Goal: Task Accomplishment & Management: Use online tool/utility

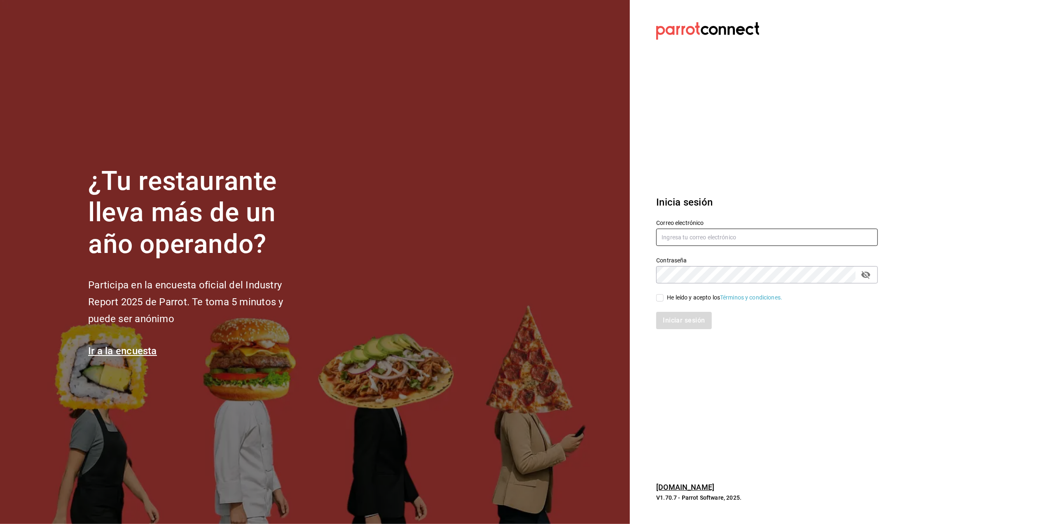
type input "cuerno.cdmx@grupocosteno.com"
click at [664, 297] on span "He leído y acepto los Términos y condiciones." at bounding box center [723, 297] width 119 height 9
click at [664, 297] on input "He leído y acepto los Términos y condiciones." at bounding box center [659, 297] width 7 height 7
checkbox input "true"
click at [686, 321] on button "Iniciar sesión" at bounding box center [684, 320] width 56 height 17
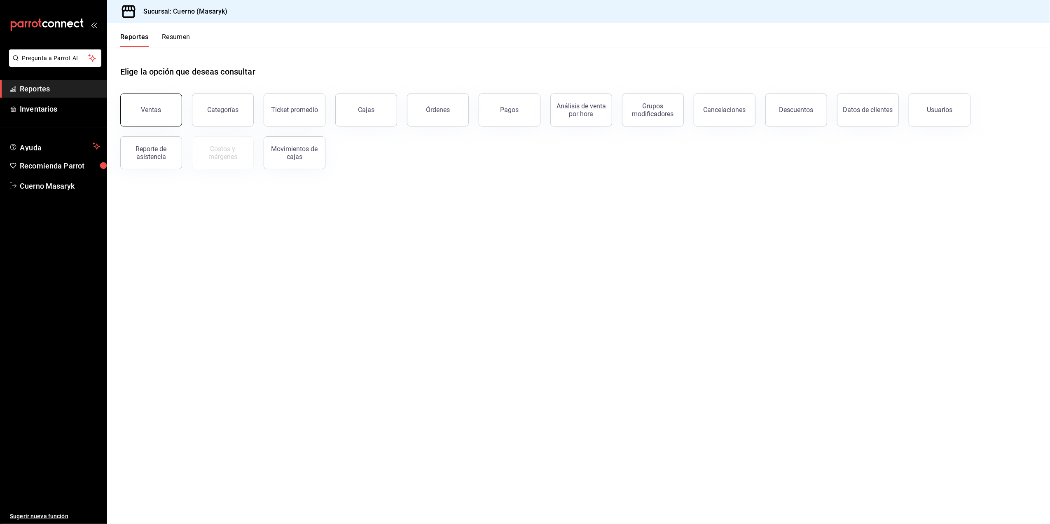
click at [150, 96] on button "Ventas" at bounding box center [151, 110] width 62 height 33
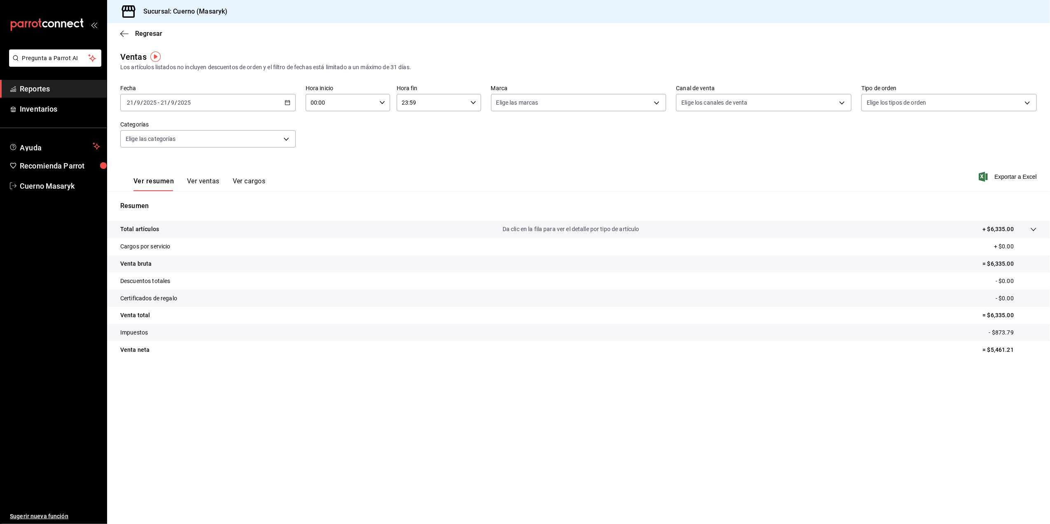
click at [288, 106] on div "[DATE] [DATE] - [DATE] [DATE]" at bounding box center [208, 102] width 176 height 17
click at [170, 199] on span "Rango de fechas" at bounding box center [159, 201] width 64 height 9
click at [289, 192] on abbr "20" at bounding box center [288, 194] width 5 height 6
click at [300, 191] on abbr "21" at bounding box center [302, 194] width 5 height 6
click at [386, 101] on div "00:00 Hora inicio" at bounding box center [348, 102] width 84 height 17
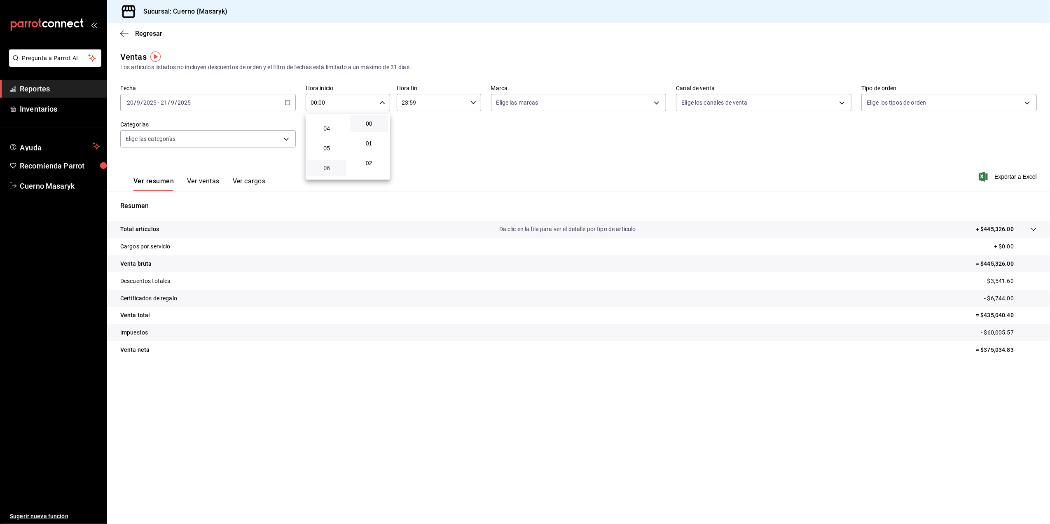
scroll to position [55, 0]
click at [326, 165] on span "05" at bounding box center [326, 167] width 29 height 7
type input "05:00"
drag, startPoint x: 397, startPoint y: 167, endPoint x: 399, endPoint y: 162, distance: 5.6
click at [398, 165] on div at bounding box center [525, 262] width 1050 height 524
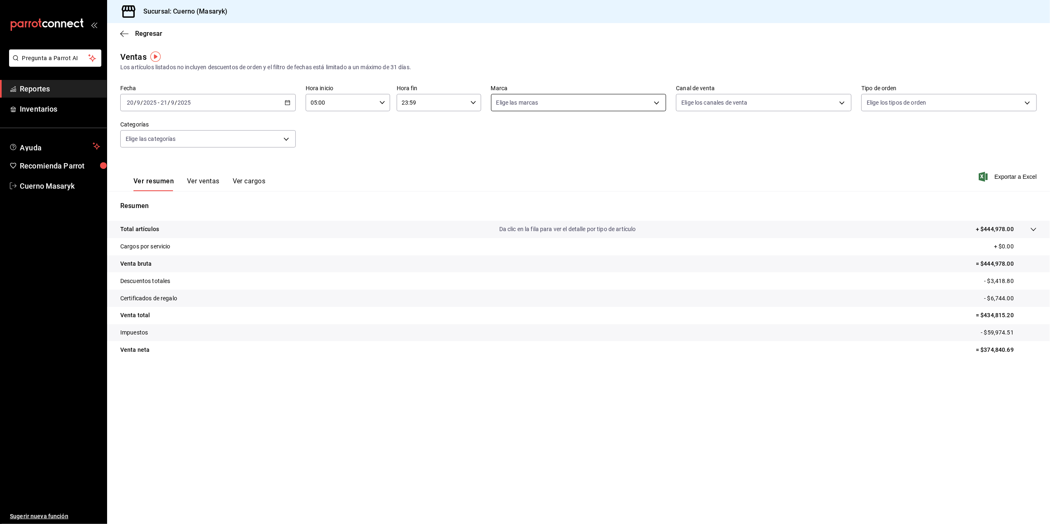
click at [630, 101] on body "Pregunta a Parrot AI Reportes Inventarios Ayuda Recomienda Parrot Cuerno Masary…" at bounding box center [525, 262] width 1050 height 524
drag, startPoint x: 604, startPoint y: 156, endPoint x: 611, endPoint y: 151, distance: 8.9
click at [605, 156] on li "Cuerno (CDMX)" at bounding box center [579, 162] width 175 height 19
type input "4ea0d660-02b3-4785-bb88-48b5ef6e196c"
checkbox input "true"
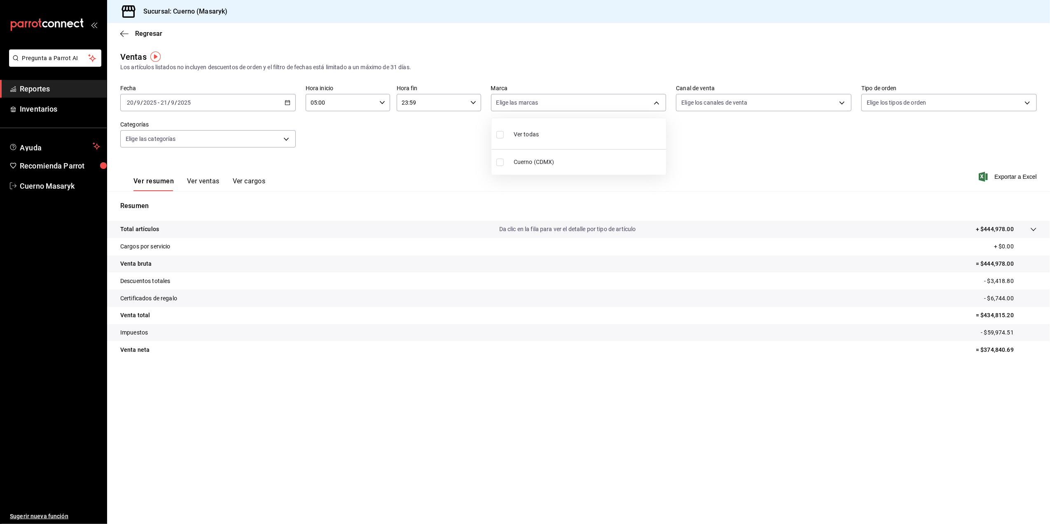
checkbox input "true"
click at [766, 107] on div at bounding box center [525, 262] width 1050 height 524
click at [760, 106] on body "Pregunta a Parrot AI Reportes Inventarios Ayuda Recomienda Parrot Cuerno Masary…" at bounding box center [525, 262] width 1050 height 524
click at [762, 134] on li "Ver todos" at bounding box center [764, 134] width 175 height 24
type input "PARROT,UBER_EATS,RAPPI,DIDI_FOOD,ONLINE"
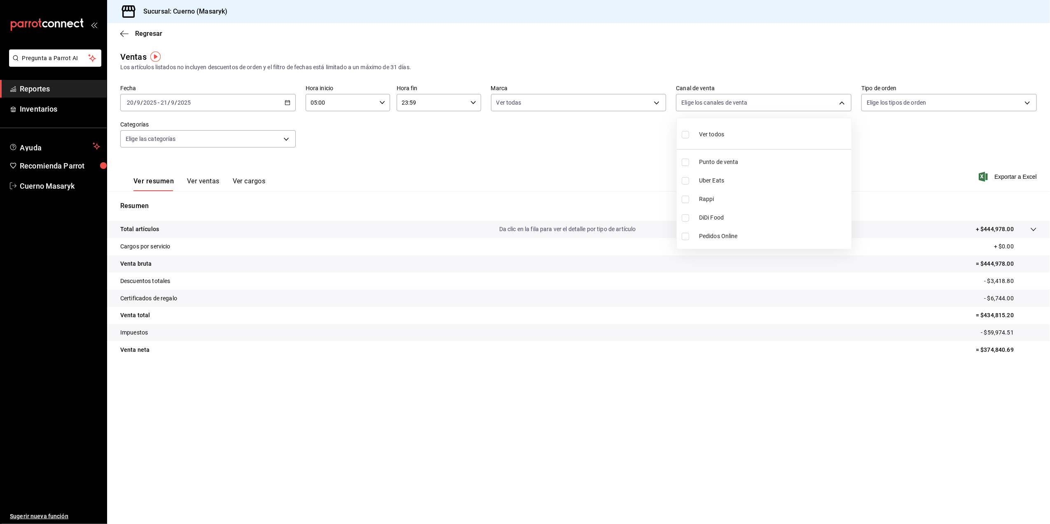
checkbox input "true"
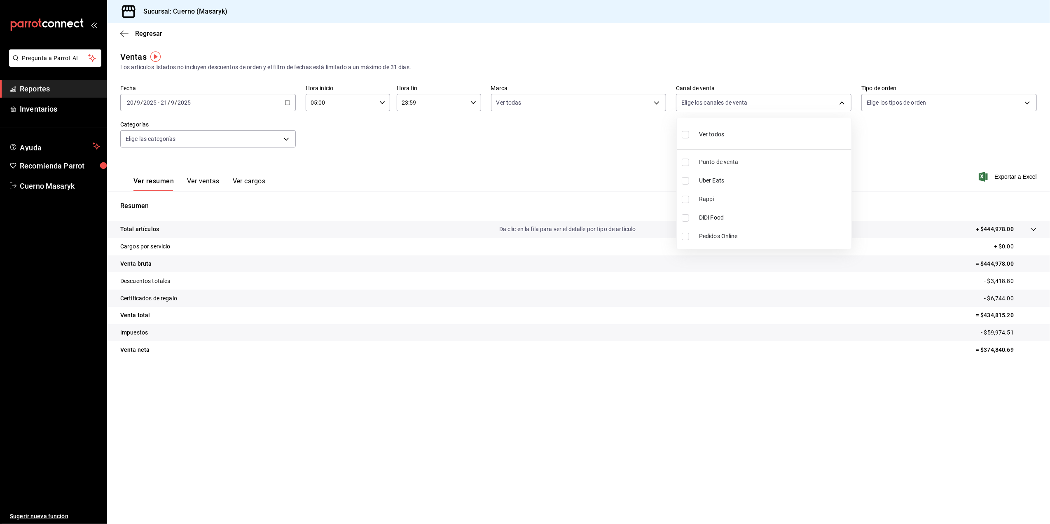
checkbox input "true"
click at [1028, 98] on div at bounding box center [525, 262] width 1050 height 524
click at [924, 98] on body "Pregunta a Parrot AI Reportes Inventarios Ayuda Recomienda Parrot Cuerno Masary…" at bounding box center [525, 262] width 1050 height 524
click at [901, 133] on span "Ver todos" at bounding box center [896, 134] width 25 height 9
type input "d8208262-291b-4595-bbfa-ed1e8660efdb,73ecdc8a-b505-4242-b24a-d5f1595b9b0a,EXTER…"
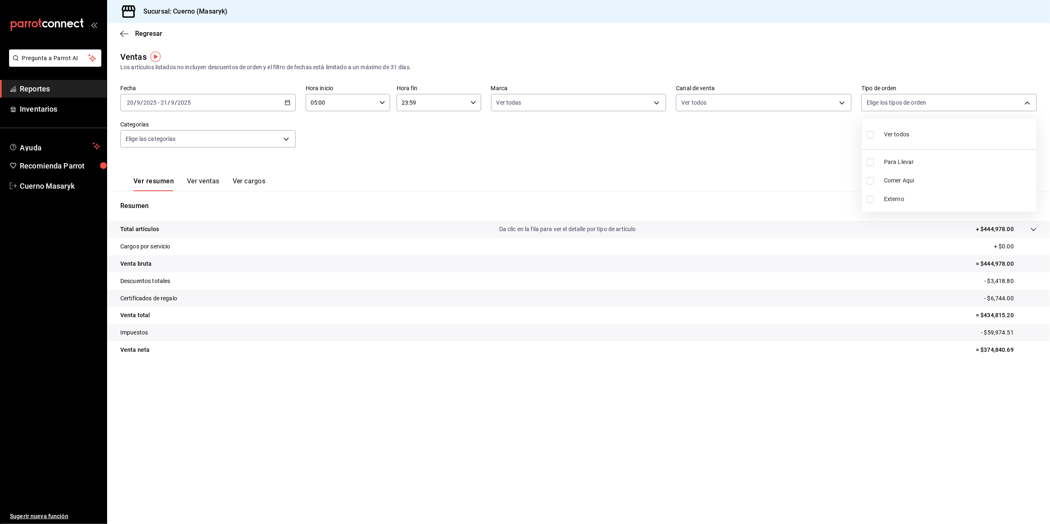
checkbox input "true"
click at [236, 147] on div at bounding box center [525, 262] width 1050 height 524
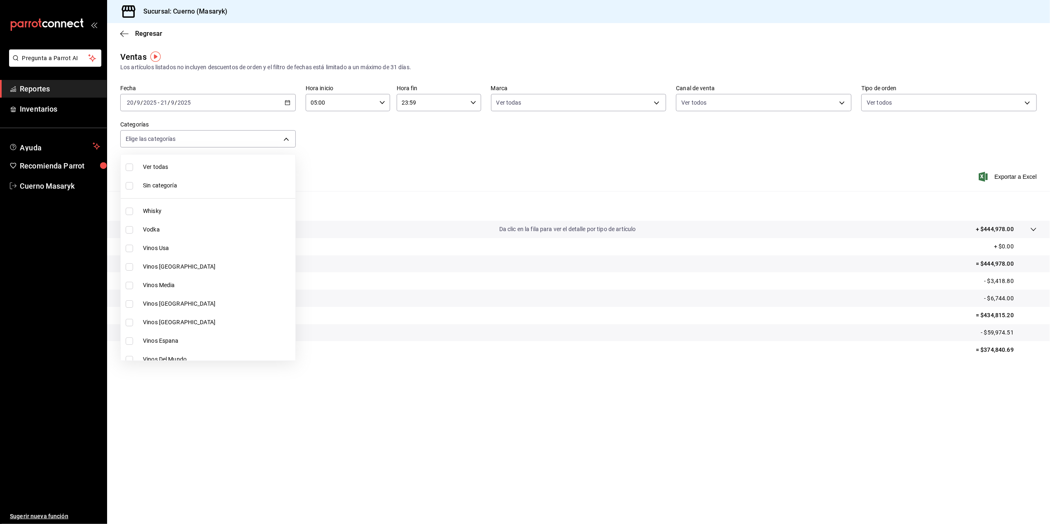
drag, startPoint x: 242, startPoint y: 142, endPoint x: 246, endPoint y: 145, distance: 4.4
click at [245, 144] on body "Pregunta a Parrot AI Reportes Inventarios Ayuda Recomienda Parrot Cuerno Masary…" at bounding box center [525, 262] width 1050 height 524
click at [227, 163] on span "Ver todas" at bounding box center [217, 167] width 149 height 9
type input "c67b51a2-384c-483e-a5be-40afd3eac247,ec1a4520-4a99-4810-921e-4abf40ebc8c6,cd2d5…"
checkbox input "true"
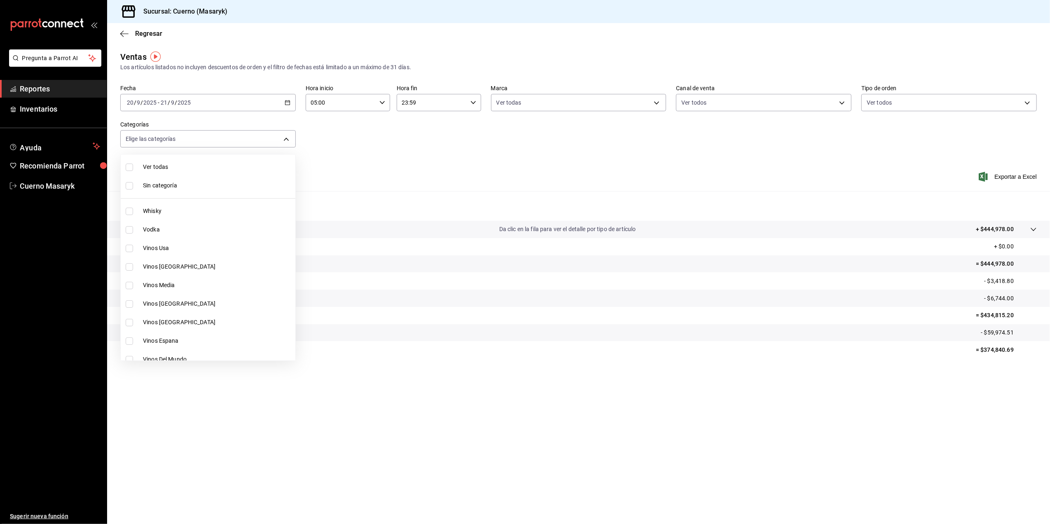
checkbox input "true"
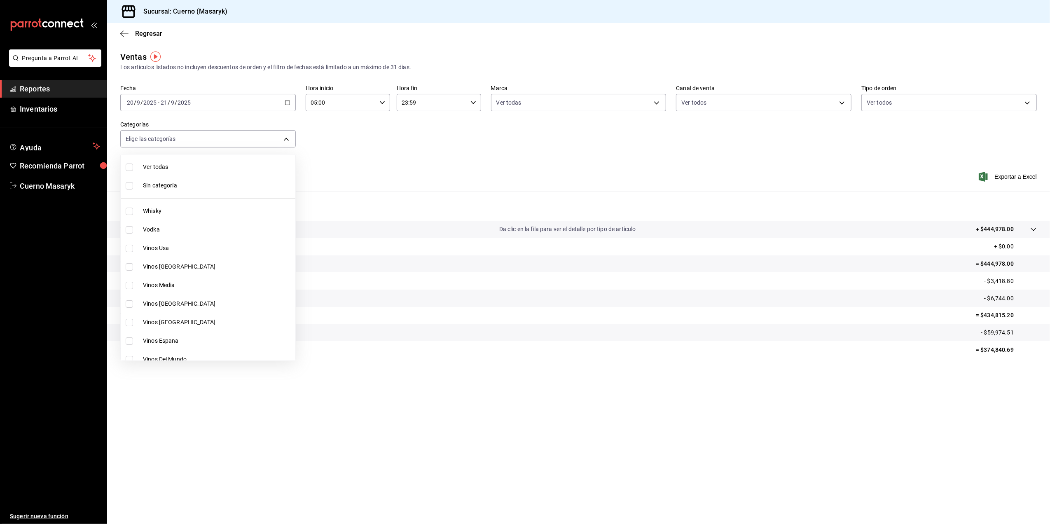
checkbox input "true"
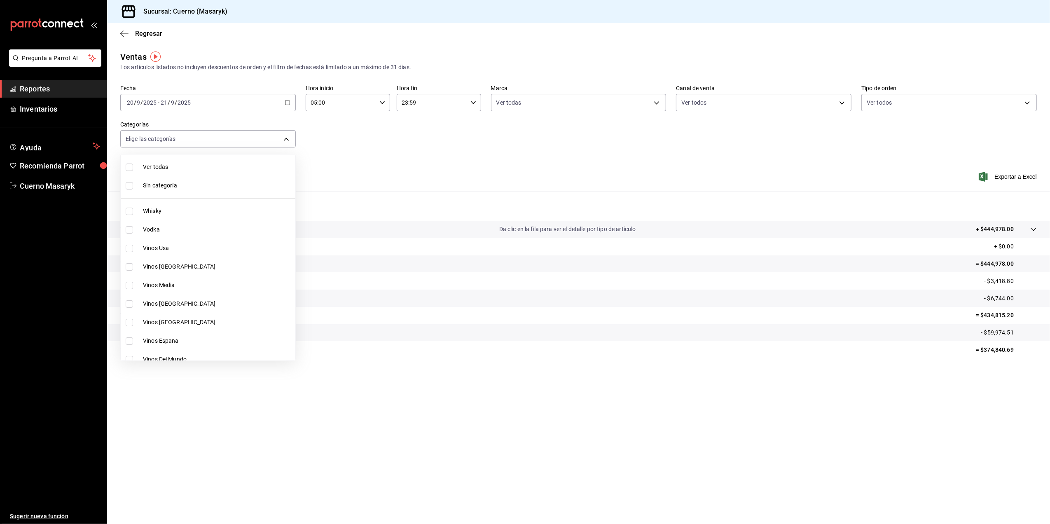
checkbox input "true"
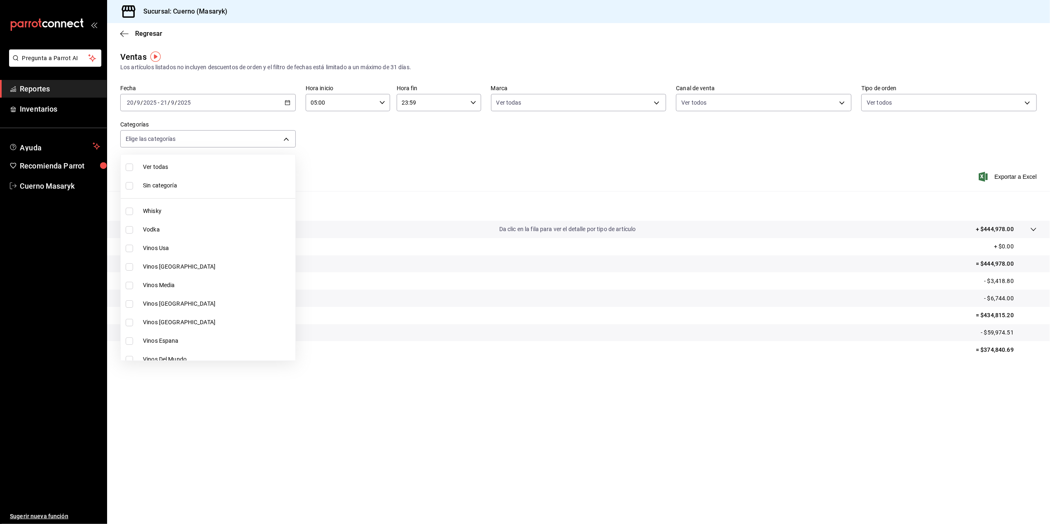
checkbox input "true"
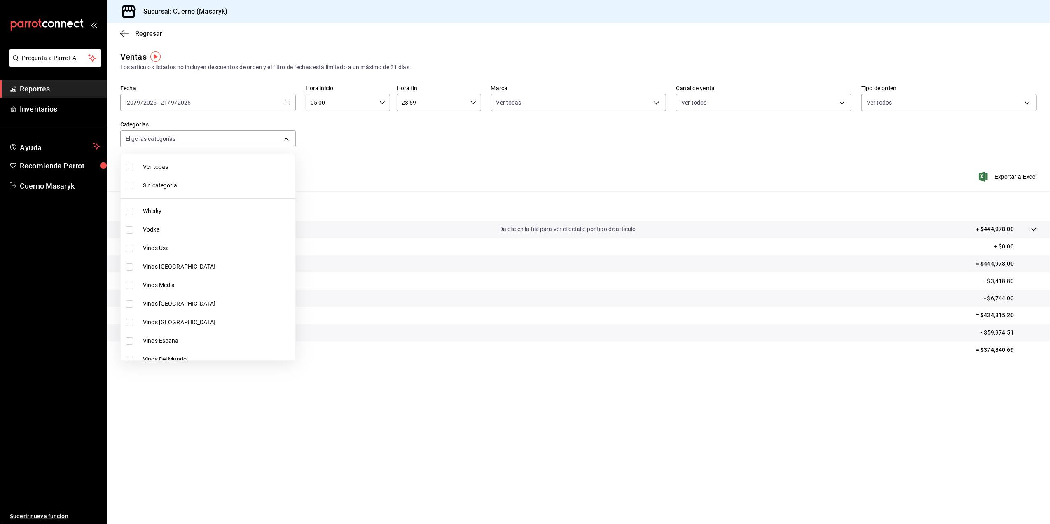
checkbox input "true"
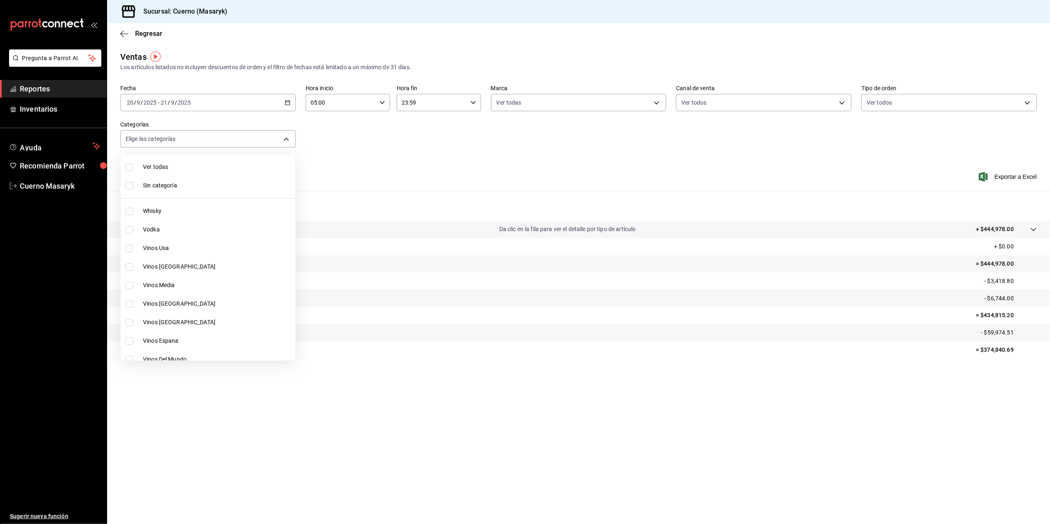
checkbox input "true"
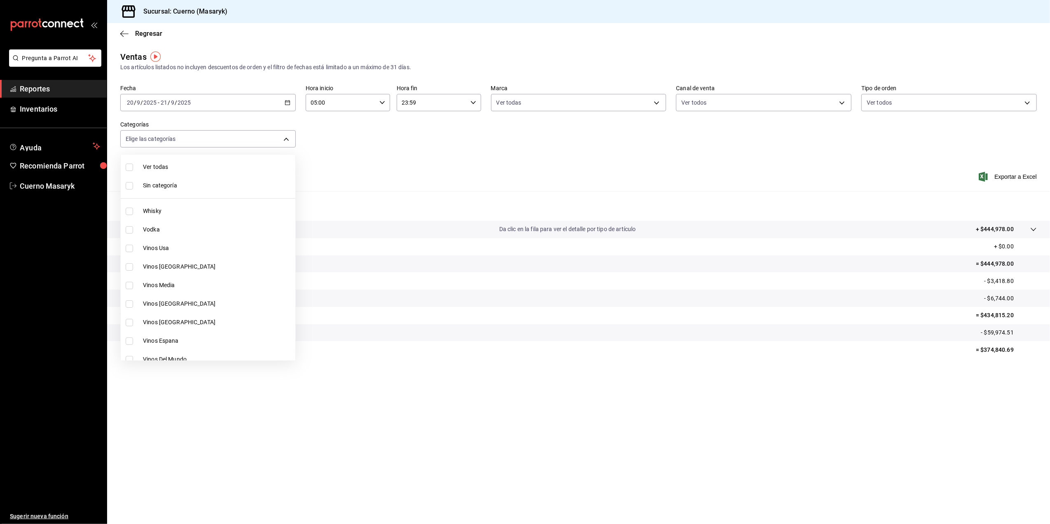
checkbox input "true"
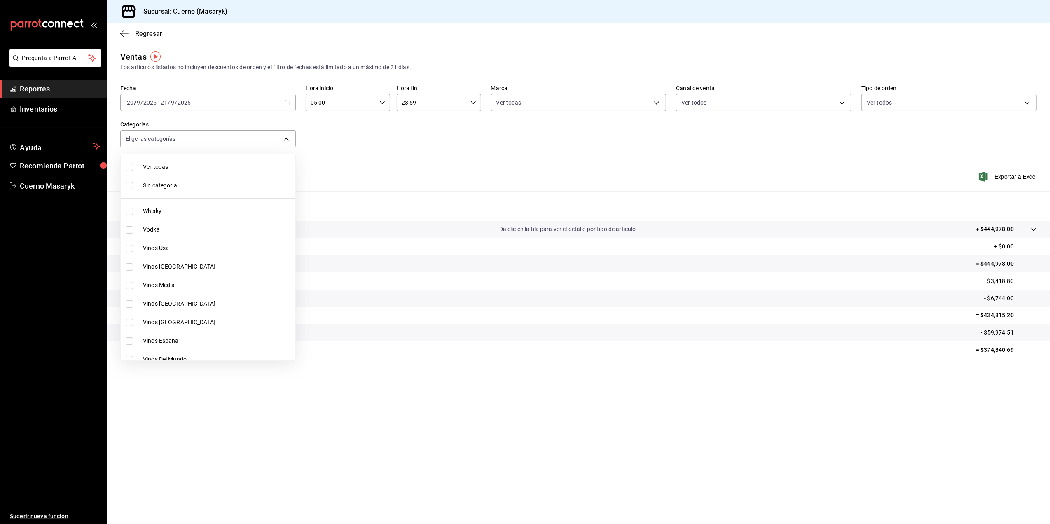
checkbox input "true"
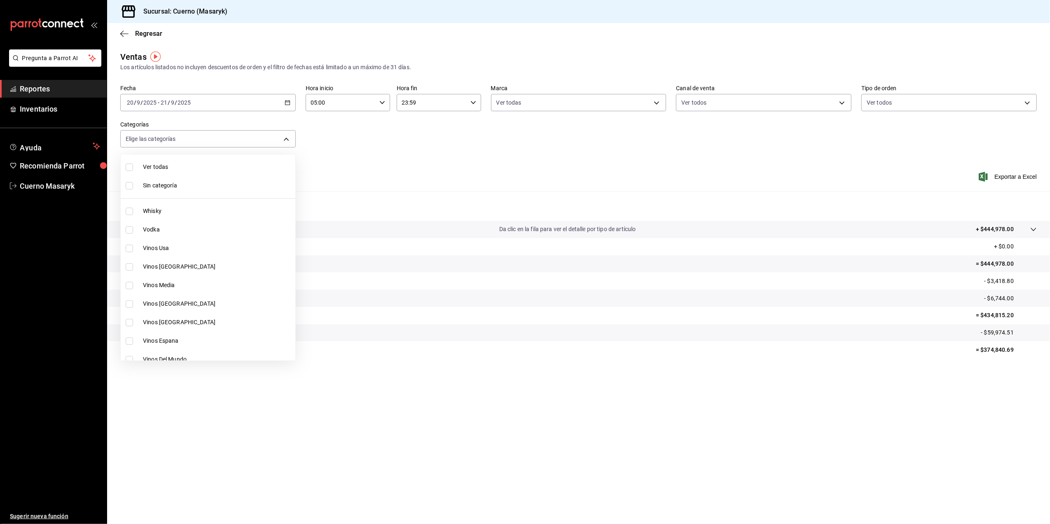
checkbox input "true"
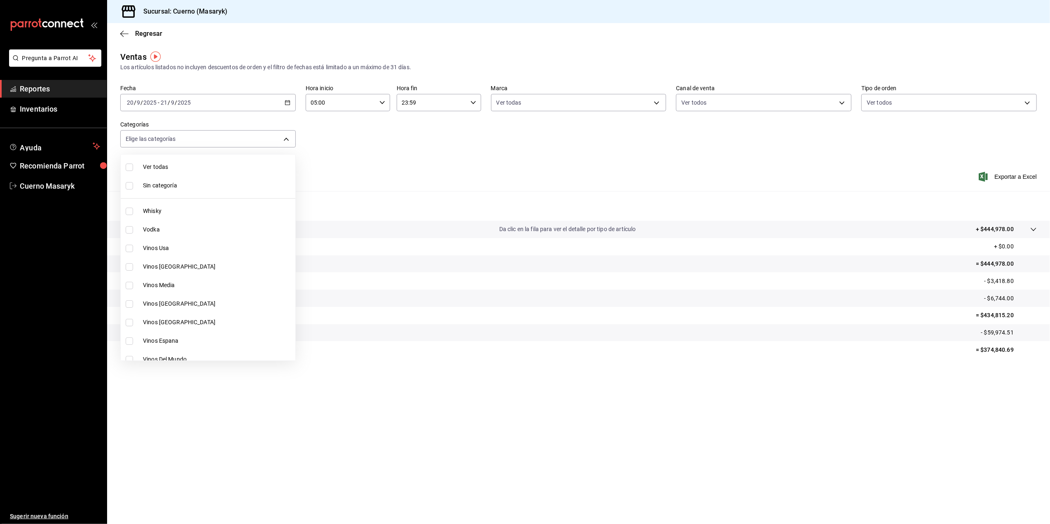
checkbox input "true"
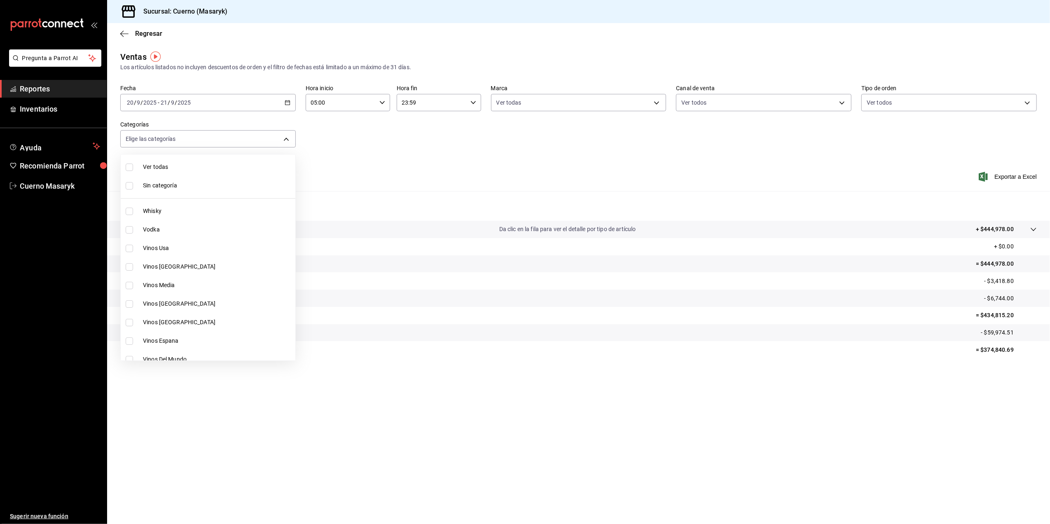
checkbox input "true"
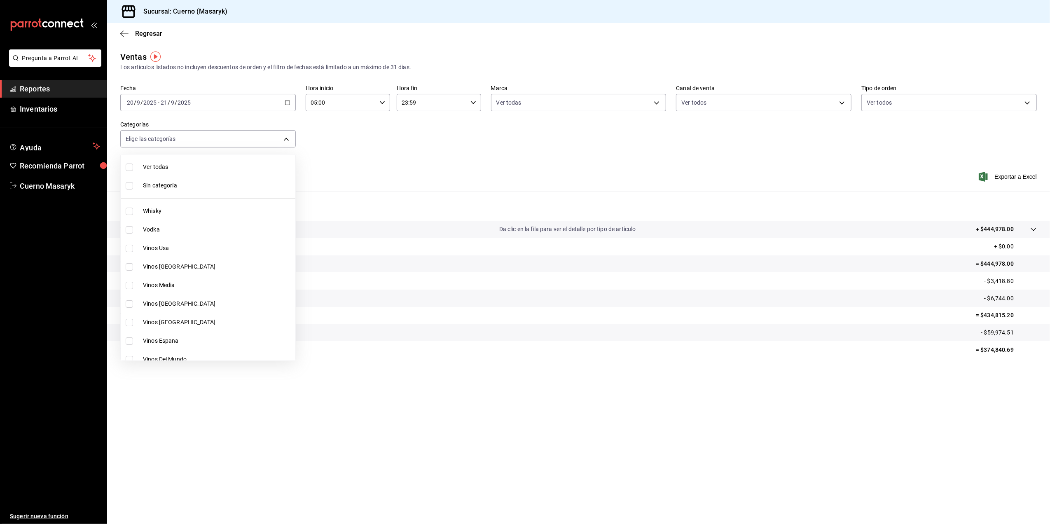
checkbox input "true"
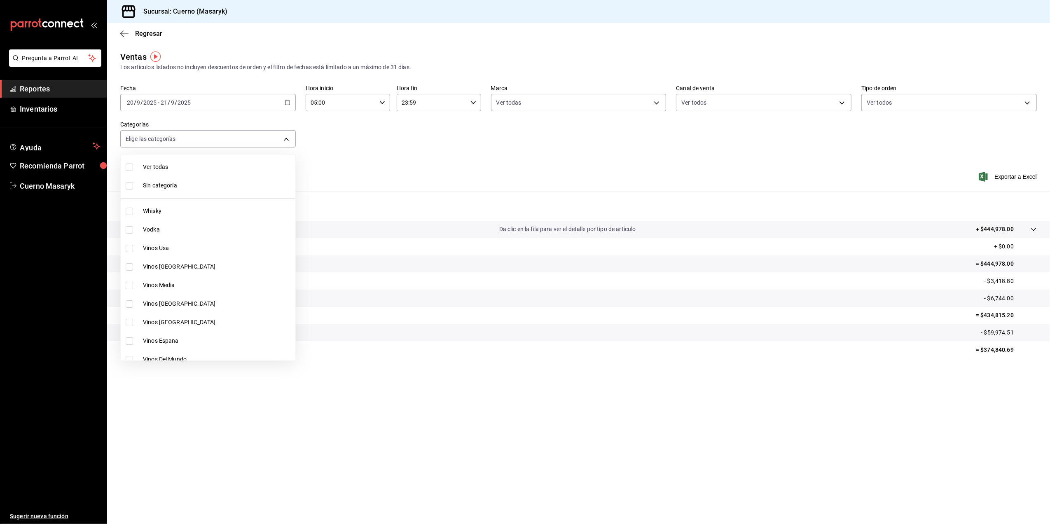
checkbox input "true"
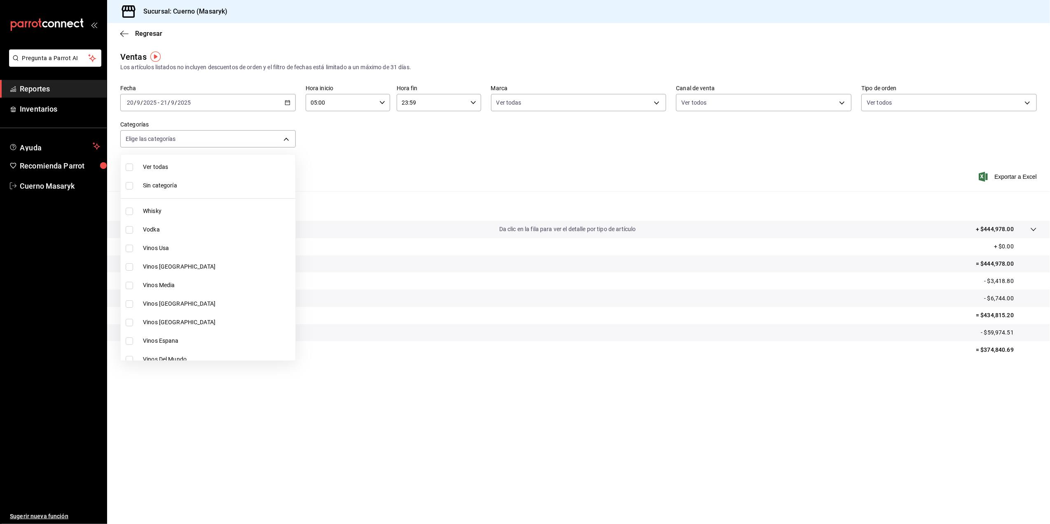
checkbox input "true"
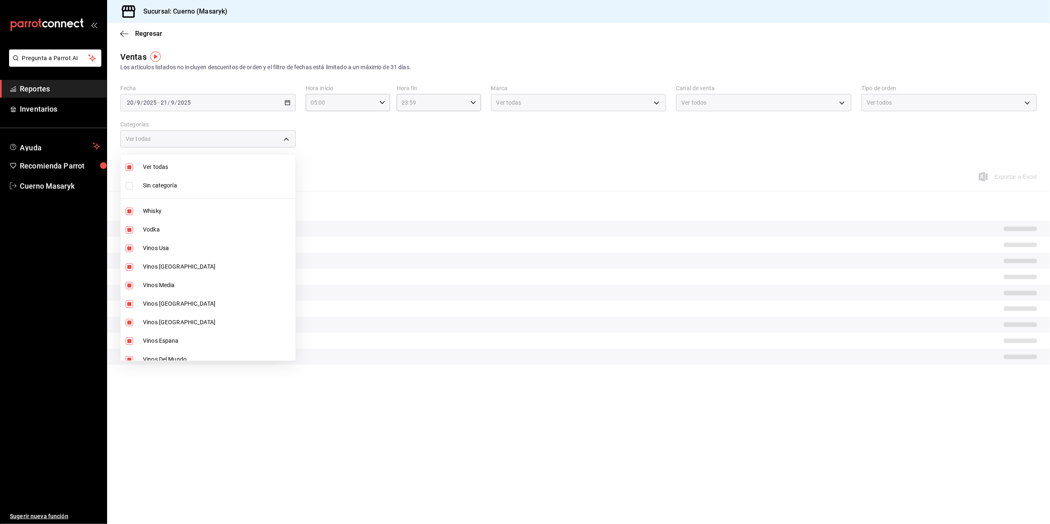
click at [460, 178] on div at bounding box center [525, 262] width 1050 height 524
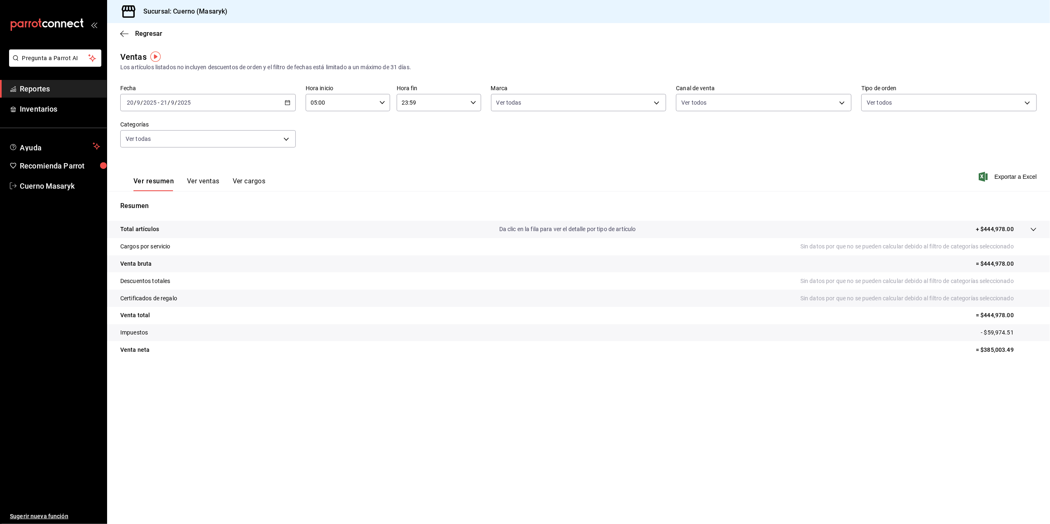
click at [203, 180] on button "Ver ventas" at bounding box center [203, 184] width 33 height 14
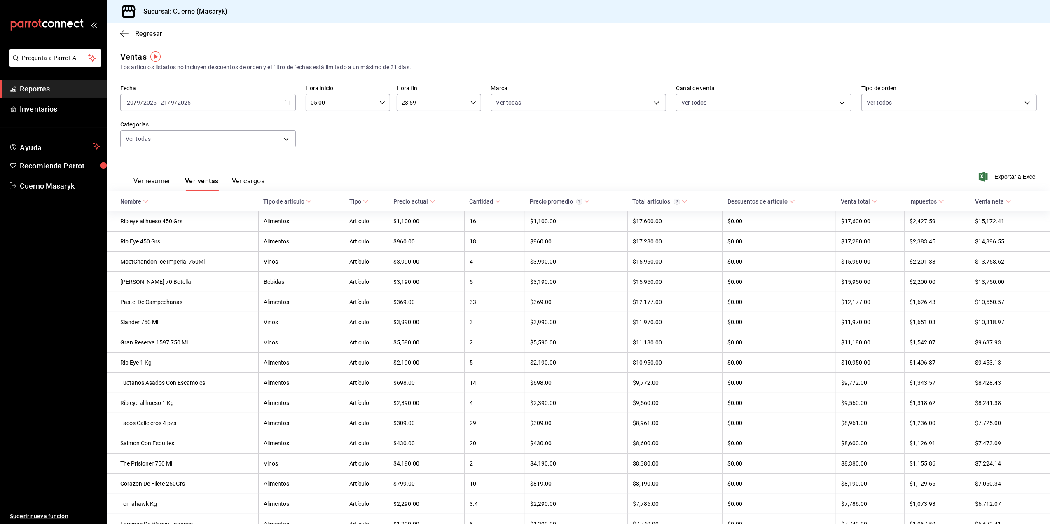
drag, startPoint x: 1003, startPoint y: 179, endPoint x: 1000, endPoint y: 174, distance: 5.9
click at [1003, 178] on span "Exportar a Excel" at bounding box center [1009, 177] width 56 height 10
